Goal: Information Seeking & Learning: Learn about a topic

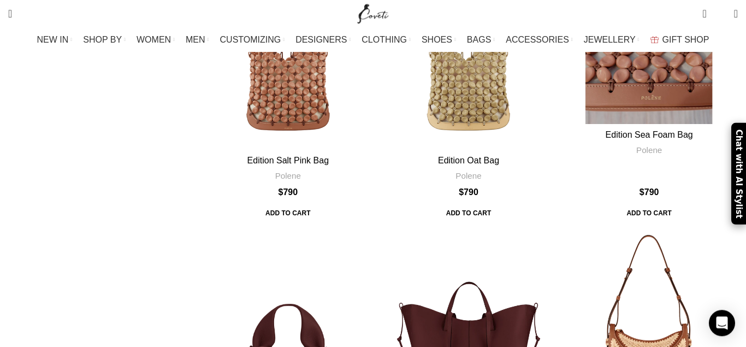
scroll to position [1225, 0]
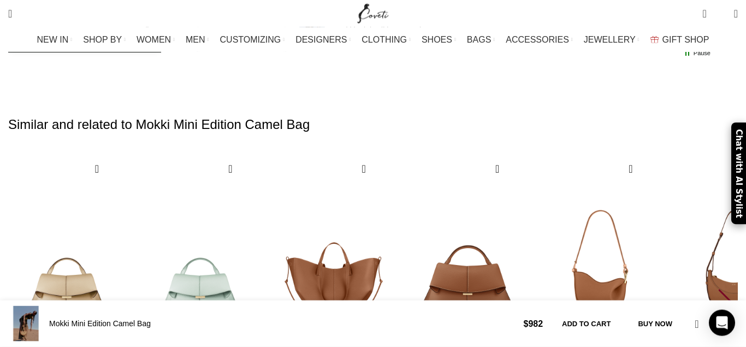
scroll to position [1782, 0]
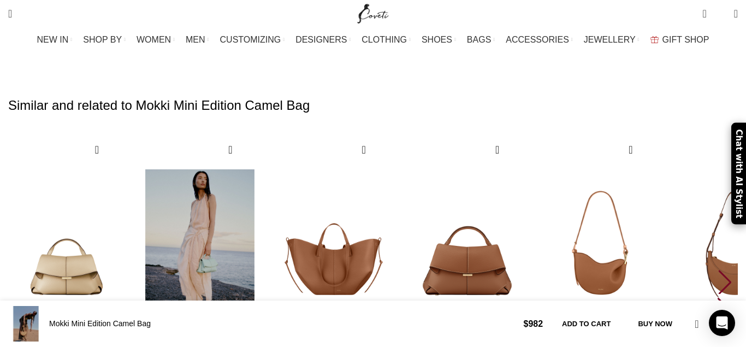
click at [222, 138] on img "2 / 30" at bounding box center [200, 245] width 121 height 225
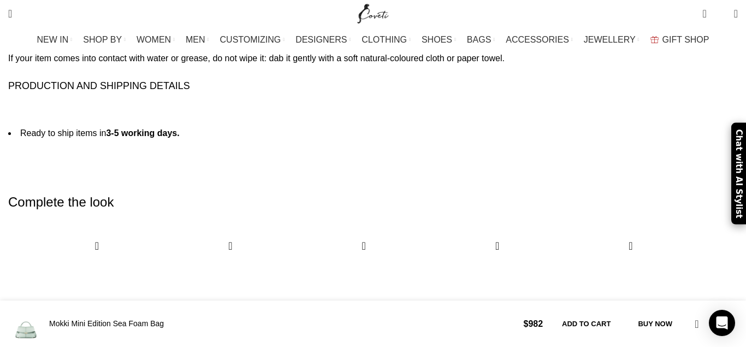
scroll to position [1842, 0]
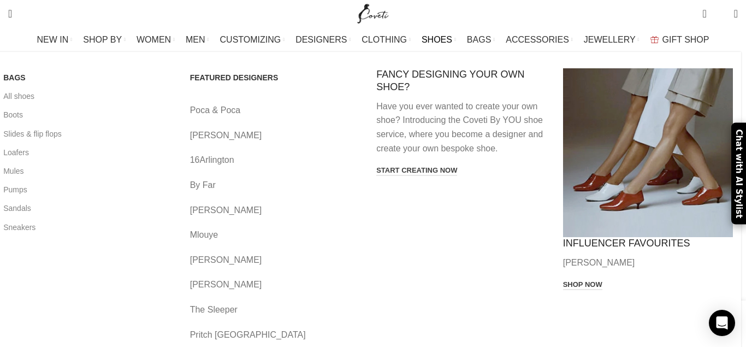
click at [429, 41] on span "SHOES" at bounding box center [436, 39] width 31 height 10
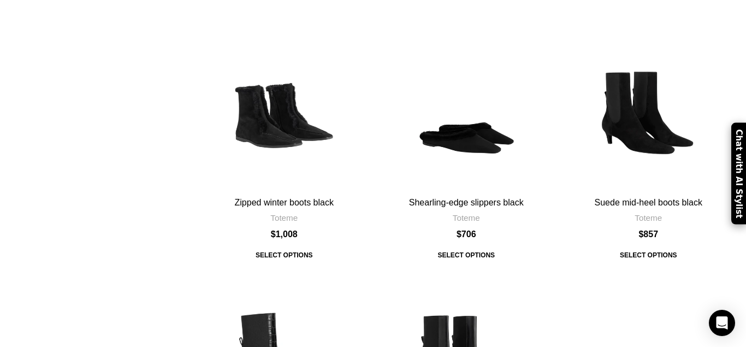
scroll to position [613, 0]
